Goal: Task Accomplishment & Management: Use online tool/utility

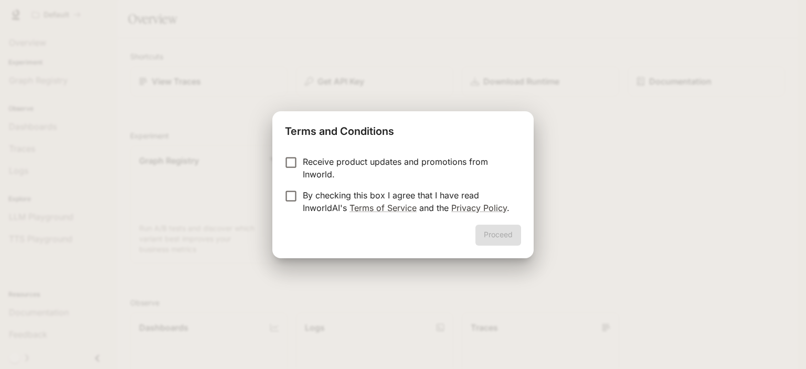
click at [417, 162] on p "Receive product updates and promotions from Inworld." at bounding box center [408, 167] width 210 height 25
click at [351, 193] on p "By checking this box I agree that I have read InworldAI's Terms of Service and …" at bounding box center [408, 201] width 210 height 25
click at [491, 231] on button "Proceed" at bounding box center [498, 235] width 46 height 21
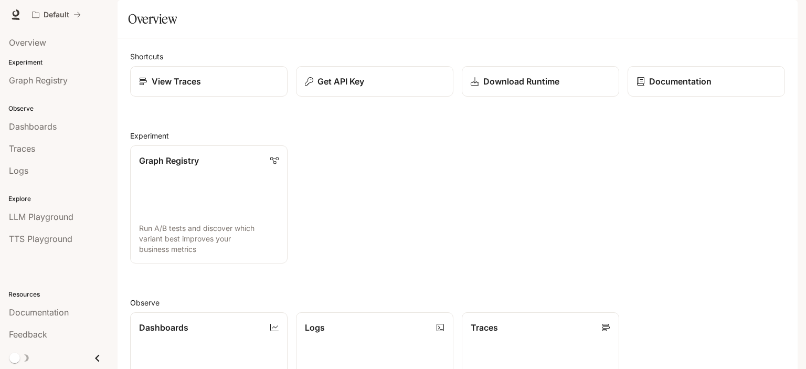
drag, startPoint x: 722, startPoint y: 10, endPoint x: 496, endPoint y: 9, distance: 226.6
click at [496, 9] on div "Default" at bounding box center [365, 14] width 677 height 21
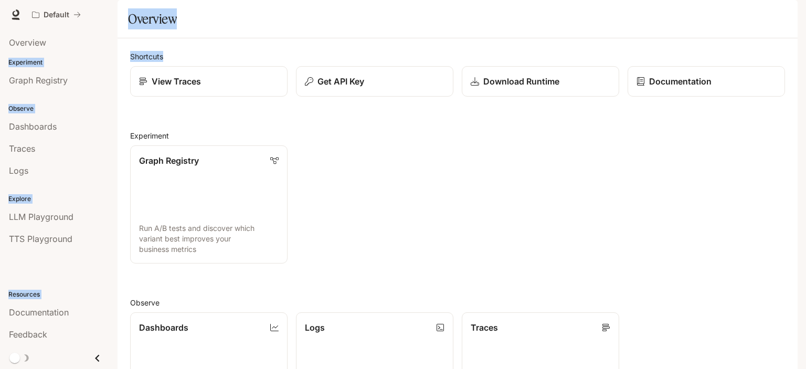
drag, startPoint x: 791, startPoint y: 85, endPoint x: 799, endPoint y: 140, distance: 55.1
click at [799, 140] on div "Skip to main content Default Documentation Documentation Portal Overview Experi…" at bounding box center [403, 184] width 806 height 369
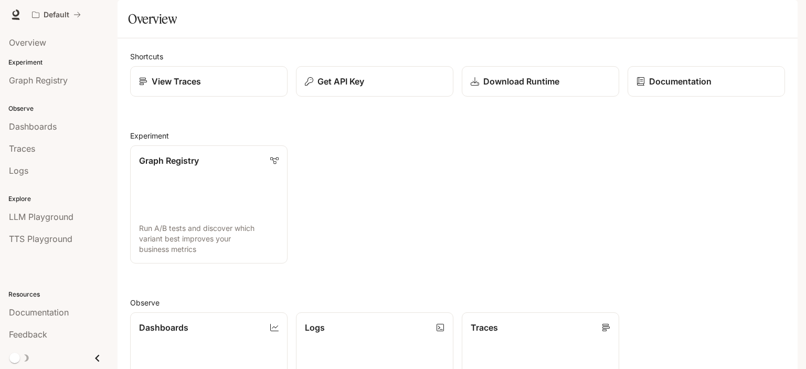
click at [656, 19] on div "Default" at bounding box center [365, 14] width 677 height 21
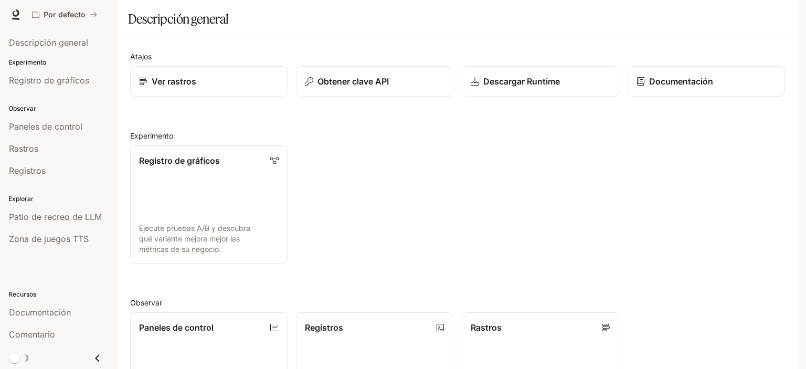
click at [470, 29] on div "Descripción general" at bounding box center [457, 18] width 659 height 21
